Goal: Task Accomplishment & Management: Complete application form

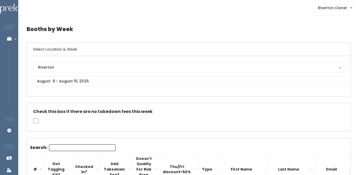
scroll to position [0, 75]
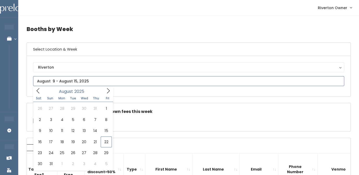
click at [71, 84] on input "text" at bounding box center [188, 81] width 311 height 10
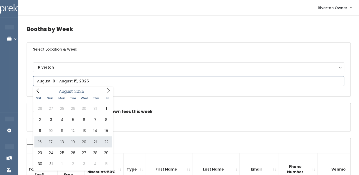
type input "August 16 to August 22"
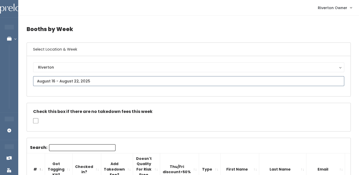
click at [112, 79] on input "text" at bounding box center [188, 81] width 311 height 10
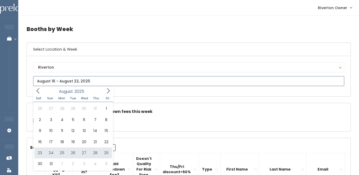
type input "[DATE] to [DATE]"
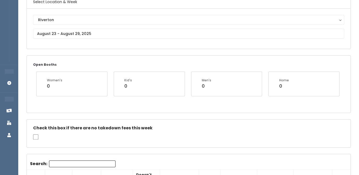
scroll to position [45, 0]
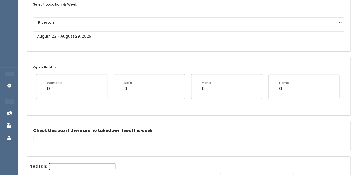
click at [61, 167] on input "Search:" at bounding box center [82, 166] width 67 height 7
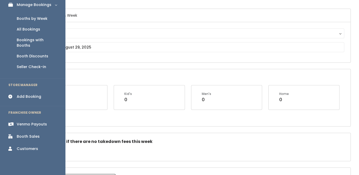
scroll to position [43, 0]
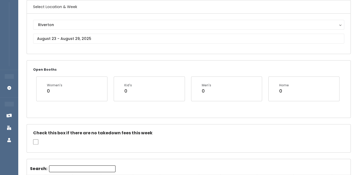
click at [65, 167] on input "Search:" at bounding box center [82, 168] width 67 height 7
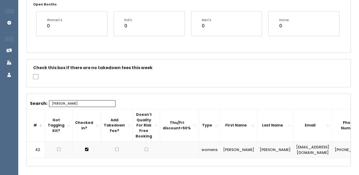
scroll to position [130, 0]
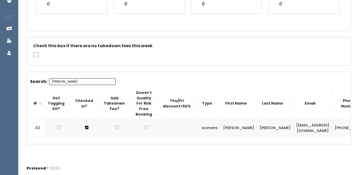
type input "lisa"
click at [294, 128] on td "lkirton@hotmail.com" at bounding box center [313, 128] width 39 height 16
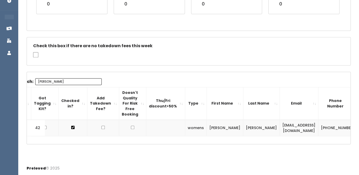
scroll to position [0, 17]
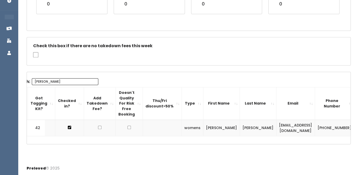
click at [315, 129] on td "(801) 824-4310" at bounding box center [334, 128] width 39 height 16
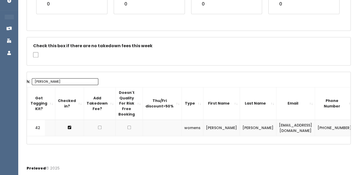
click at [315, 129] on td "(801) 824-4310" at bounding box center [334, 128] width 39 height 16
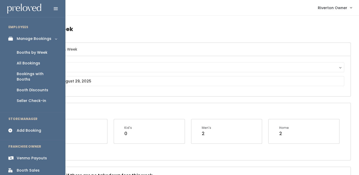
click at [25, 128] on div "Add Booking" at bounding box center [29, 130] width 25 height 5
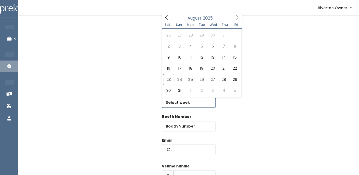
click at [176, 103] on input "text" at bounding box center [189, 103] width 54 height 10
type input "[DATE] to [DATE]"
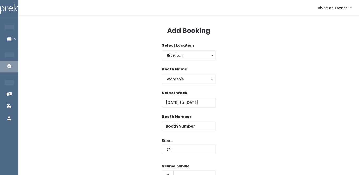
click at [175, 132] on div "Booth Number" at bounding box center [189, 126] width 54 height 24
click at [173, 125] on input "number" at bounding box center [189, 127] width 54 height 10
type input "62"
click at [192, 150] on input "text" at bounding box center [189, 149] width 54 height 10
click at [172, 148] on input "text" at bounding box center [189, 149] width 54 height 10
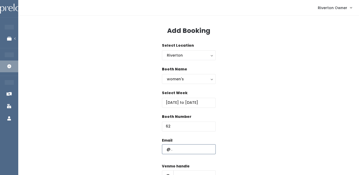
paste input "lkirton@hotmail.com"
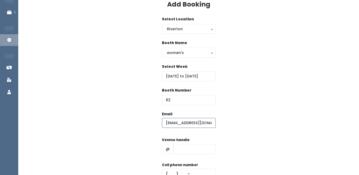
scroll to position [32, 0]
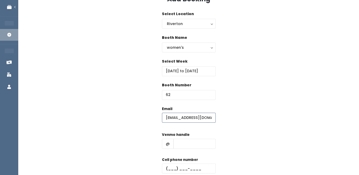
type input "lkirton@hotmail.com"
click at [184, 144] on input "text" at bounding box center [195, 144] width 42 height 10
paste input "rl-kirton"
type input "rl-kirton"
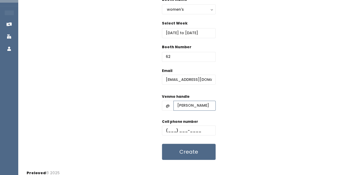
scroll to position [75, 0]
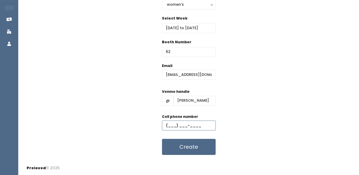
click at [171, 127] on input "text" at bounding box center [189, 126] width 54 height 10
paste input "(801) 824-4310"
type input "(801) 824-4310"
click at [243, 105] on div "Email lkirton@hotmail.com Venmo handle @ rl-kirton Cell phone number (801) 824-…" at bounding box center [189, 109] width 324 height 92
click at [185, 152] on button "Create" at bounding box center [189, 147] width 54 height 16
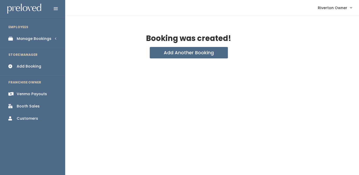
click at [21, 40] on div "Manage Bookings" at bounding box center [34, 38] width 35 height 5
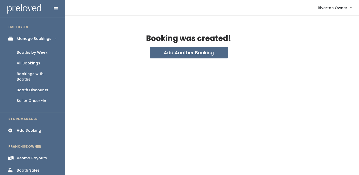
click at [20, 54] on div "Booths by Week" at bounding box center [32, 52] width 31 height 5
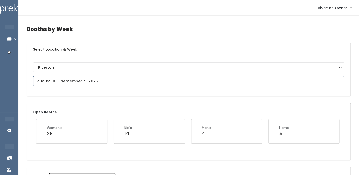
click at [94, 81] on input "text" at bounding box center [188, 81] width 311 height 10
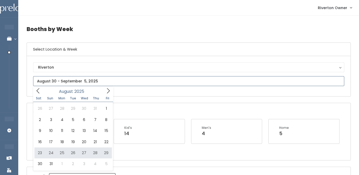
type input "[DATE] to [DATE]"
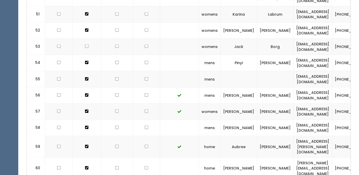
scroll to position [1110, 0]
